Goal: Transaction & Acquisition: Purchase product/service

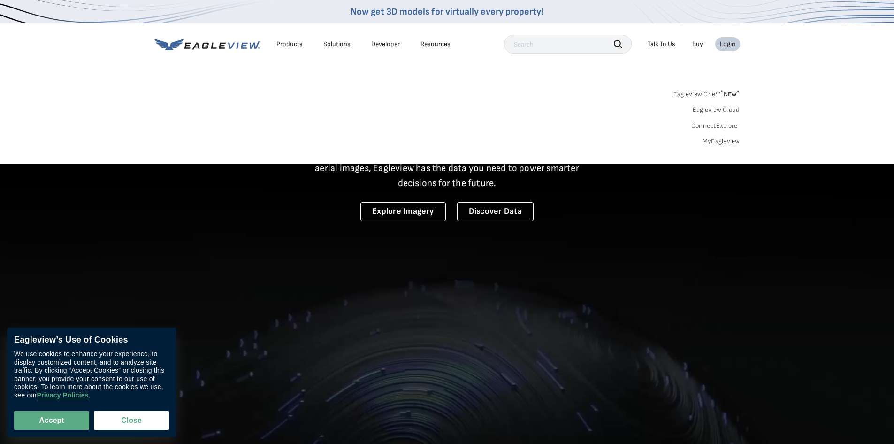
click at [722, 39] on li "Login" at bounding box center [727, 44] width 25 height 14
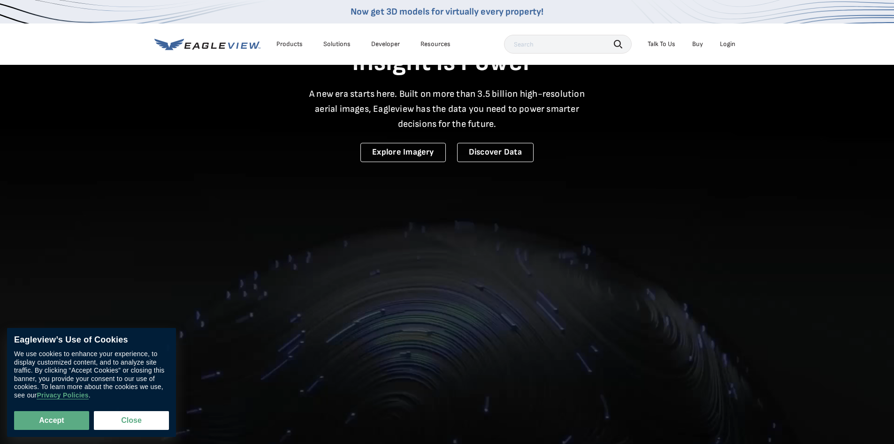
scroll to position [235, 0]
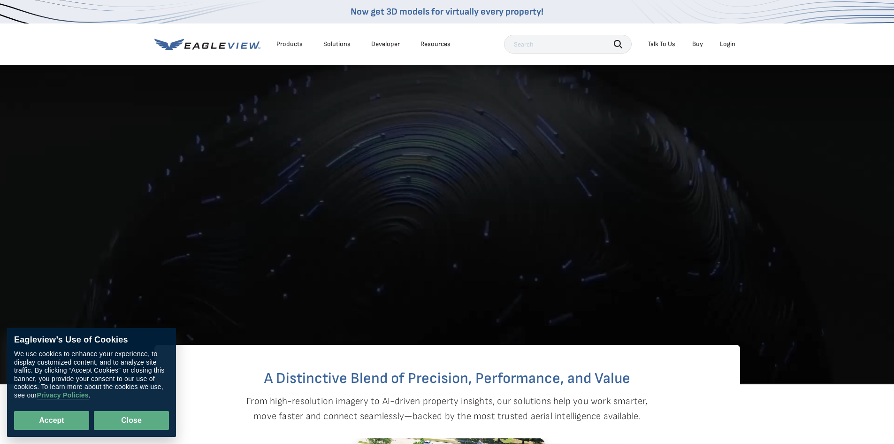
drag, startPoint x: 74, startPoint y: 423, endPoint x: 99, endPoint y: 416, distance: 26.0
click at [74, 423] on button "Accept" at bounding box center [51, 420] width 75 height 19
checkbox input "true"
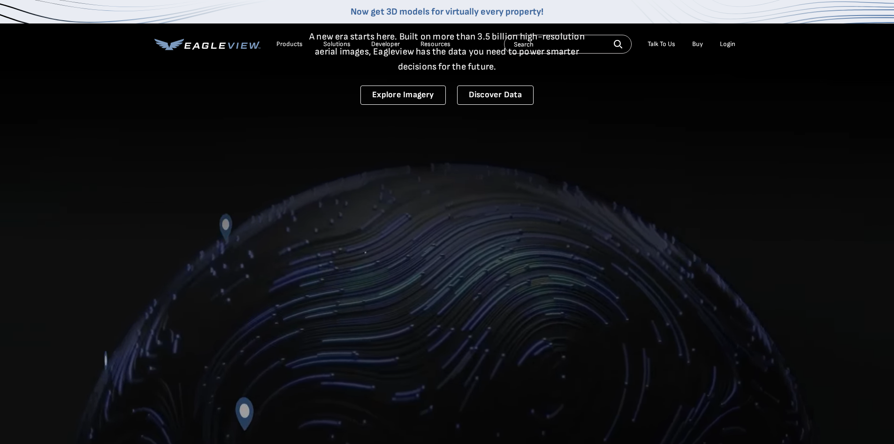
scroll to position [0, 0]
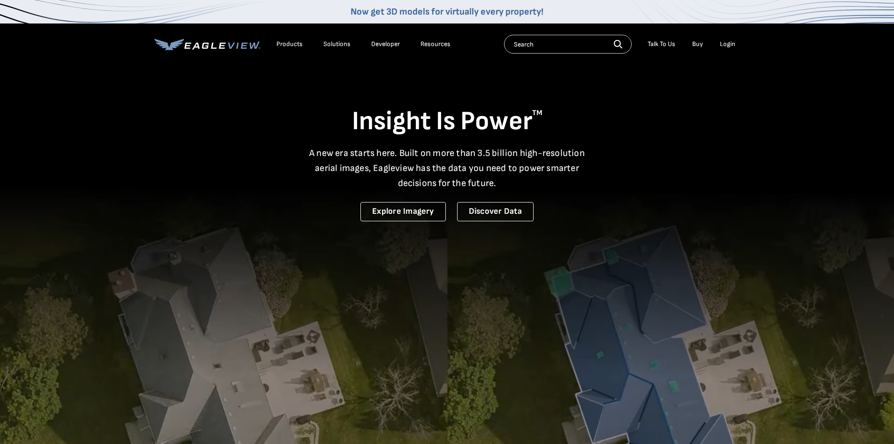
click at [728, 43] on div "Login" at bounding box center [727, 44] width 15 height 8
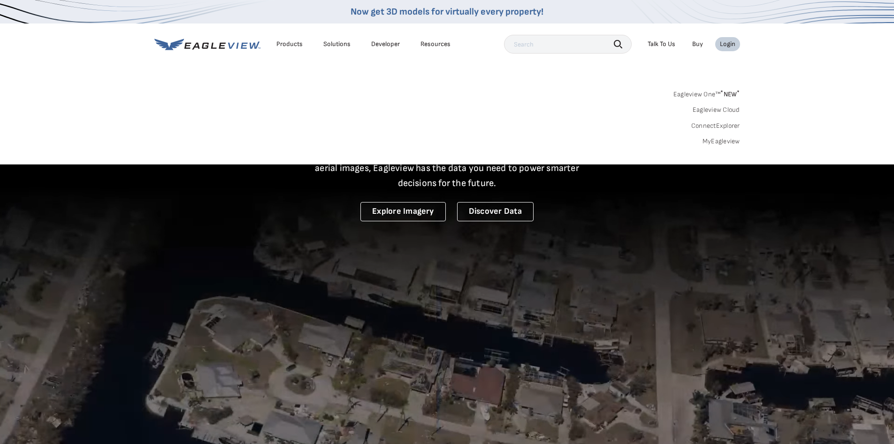
click at [728, 41] on div "Login" at bounding box center [727, 44] width 15 height 8
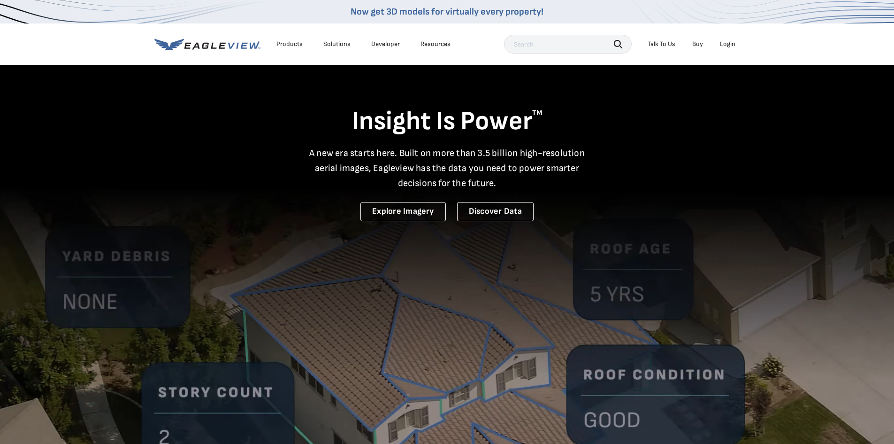
click at [726, 42] on div "Login" at bounding box center [727, 44] width 15 height 8
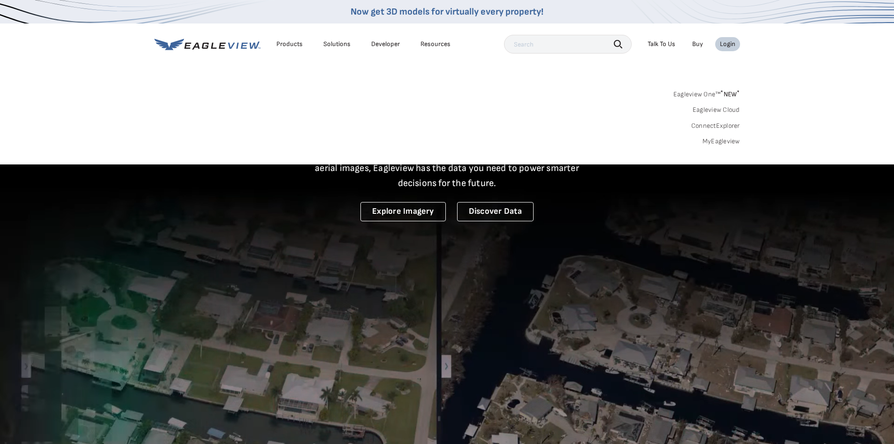
click at [728, 143] on link "MyEagleview" at bounding box center [722, 141] width 38 height 8
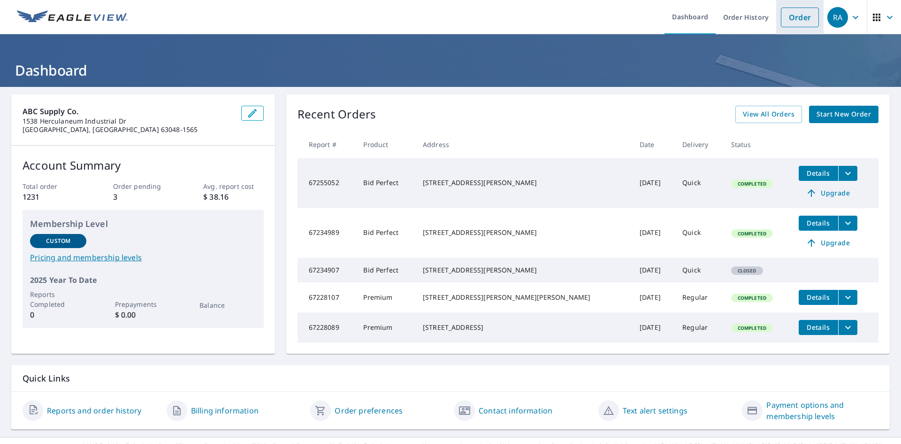
drag, startPoint x: 793, startPoint y: 15, endPoint x: 787, endPoint y: 19, distance: 7.0
click at [793, 15] on link "Order" at bounding box center [800, 18] width 38 height 20
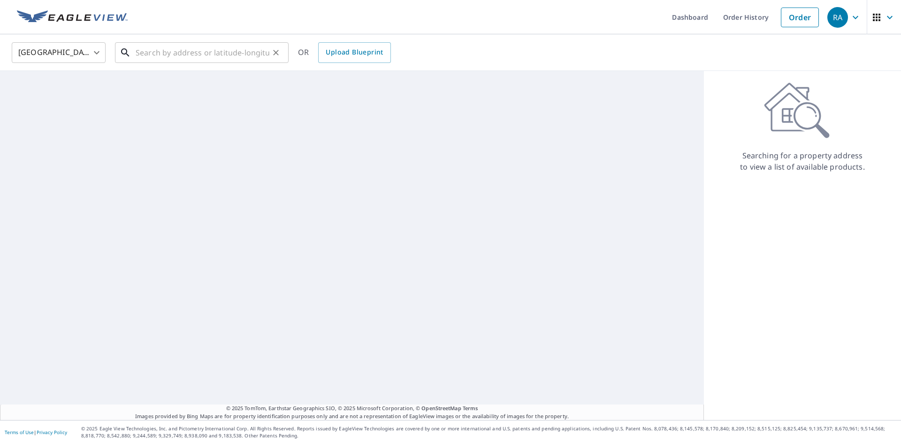
click at [195, 59] on input "text" at bounding box center [203, 52] width 134 height 26
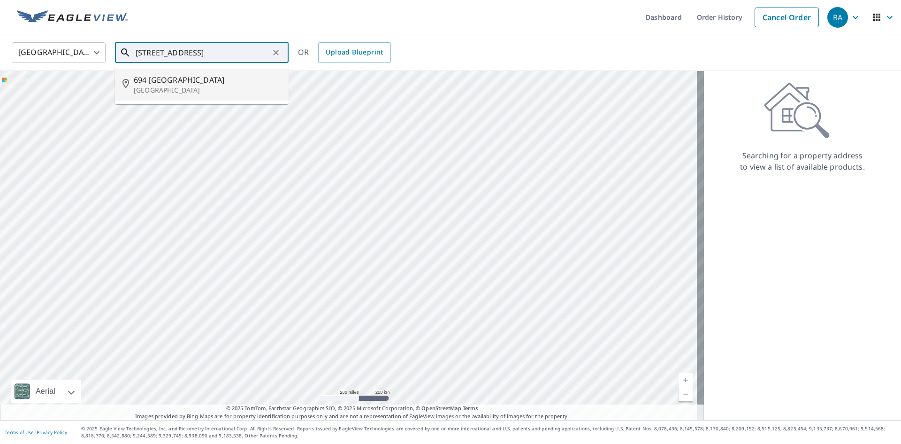
click at [164, 91] on p "[GEOGRAPHIC_DATA]" at bounding box center [207, 89] width 147 height 9
type input "[STREET_ADDRESS][PERSON_NAME]"
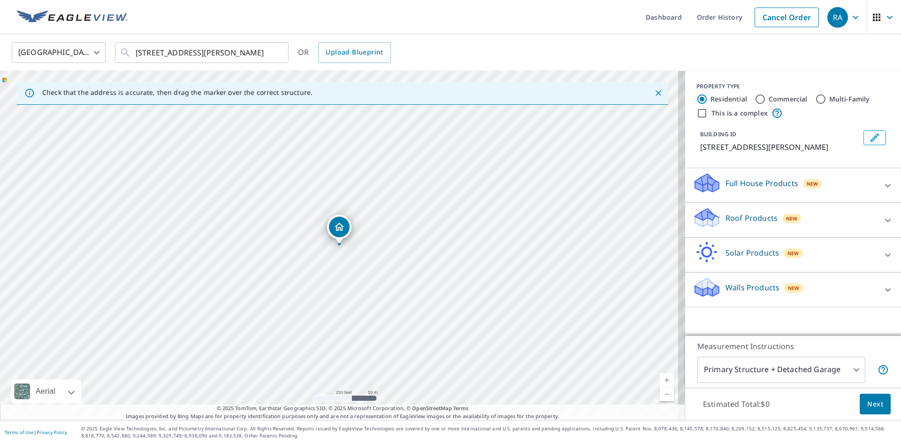
click at [806, 213] on div "Roof Products New" at bounding box center [785, 220] width 184 height 27
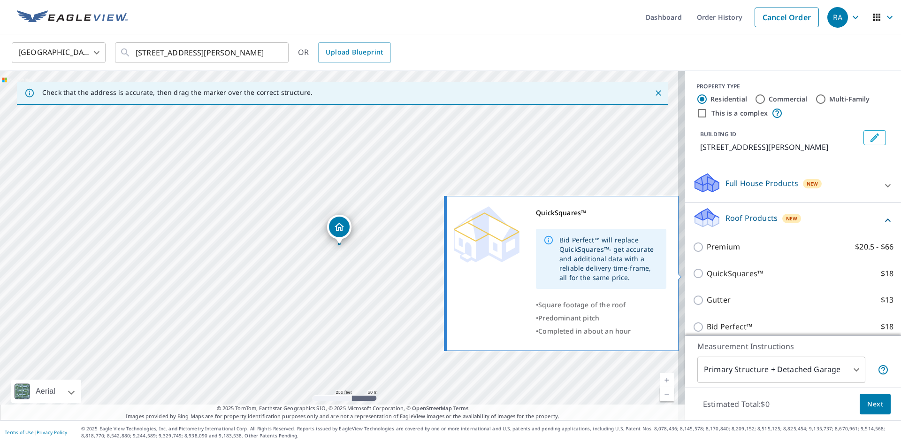
click at [741, 276] on p "QuickSquares™" at bounding box center [735, 274] width 56 height 12
click at [707, 276] on input "QuickSquares™ $18" at bounding box center [700, 273] width 14 height 11
checkbox input "true"
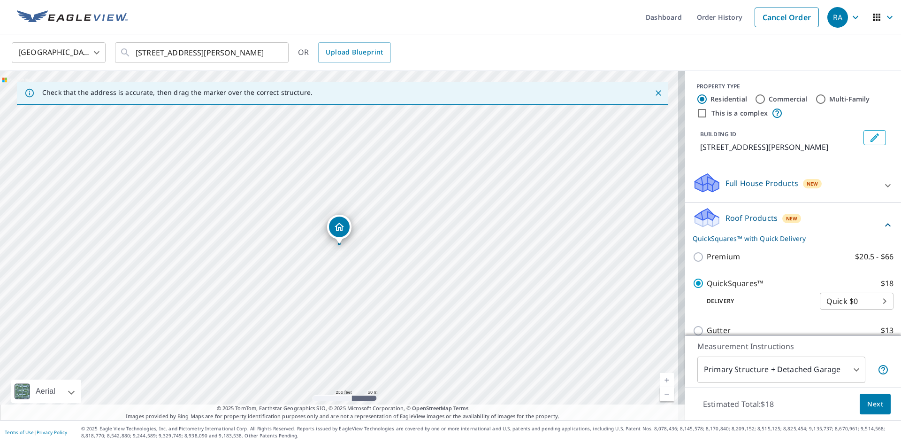
click at [868, 399] on span "Next" at bounding box center [876, 404] width 16 height 12
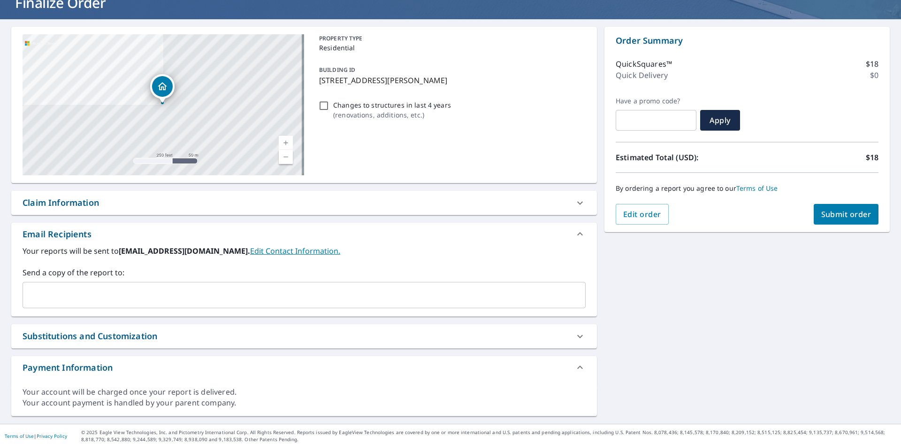
scroll to position [71, 0]
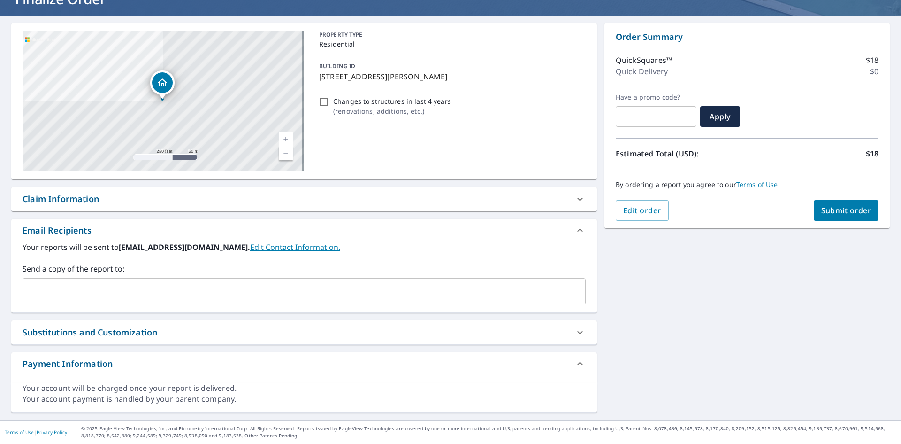
click at [58, 283] on input "text" at bounding box center [297, 291] width 541 height 18
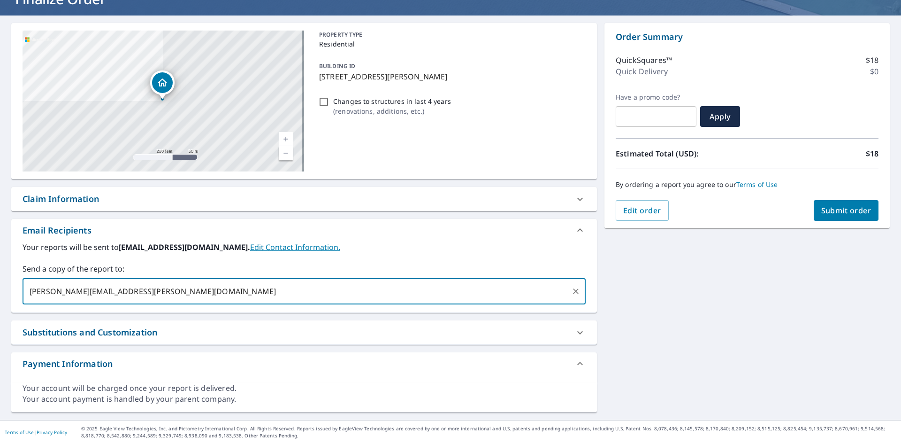
type input "william.sternard@abcsupply.com"
click at [837, 210] on span "Submit order" at bounding box center [847, 210] width 50 height 10
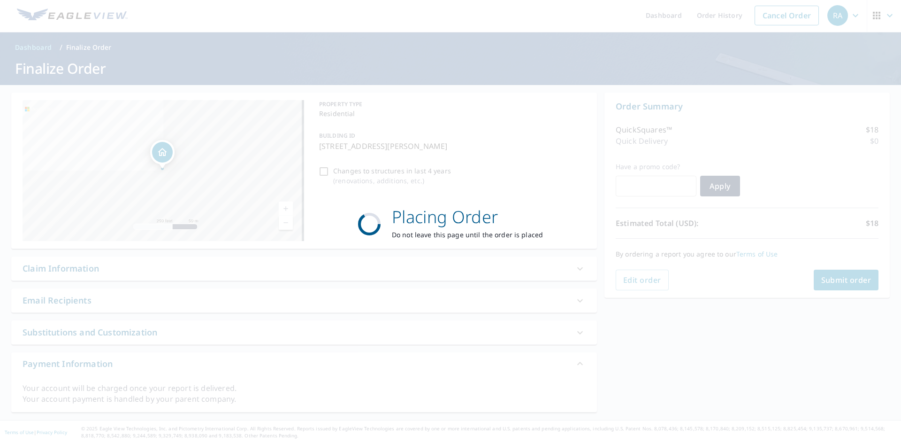
scroll to position [2, 0]
